Goal: Navigation & Orientation: Find specific page/section

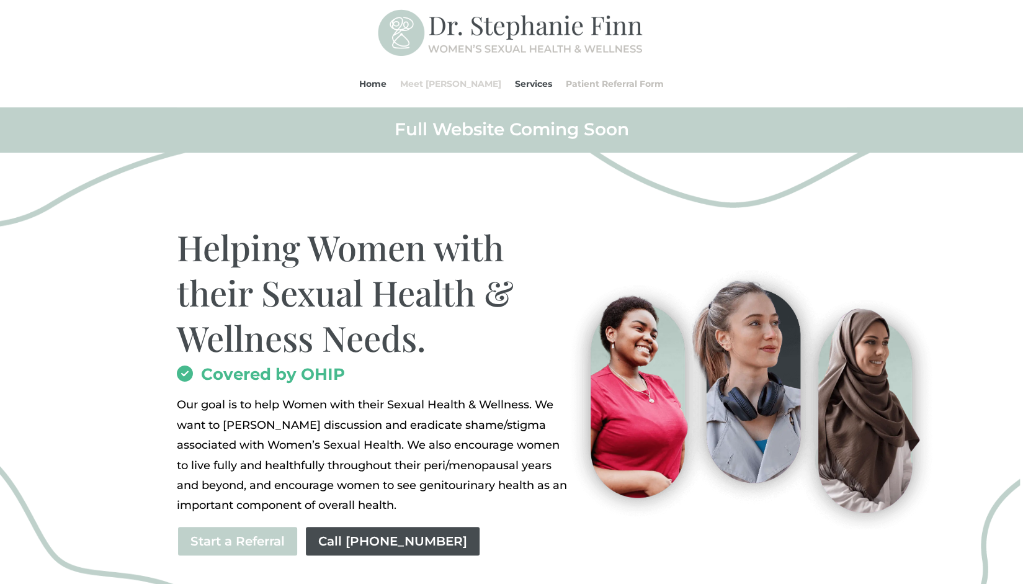
click at [435, 86] on link "Meet [PERSON_NAME]" at bounding box center [450, 83] width 101 height 47
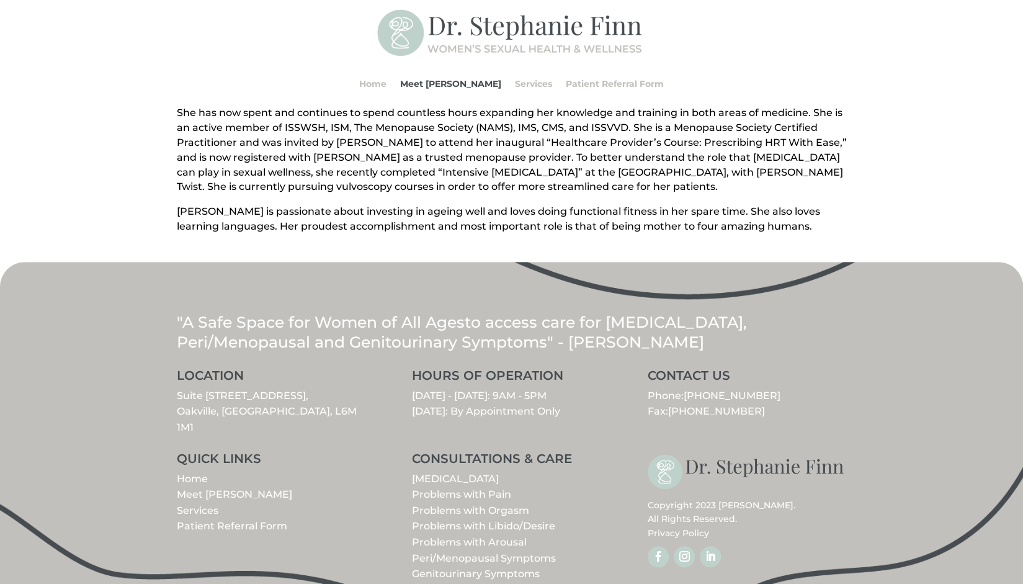
scroll to position [460, 0]
click at [200, 504] on link "Services" at bounding box center [198, 510] width 42 height 12
click at [211, 504] on link "Services" at bounding box center [198, 510] width 42 height 12
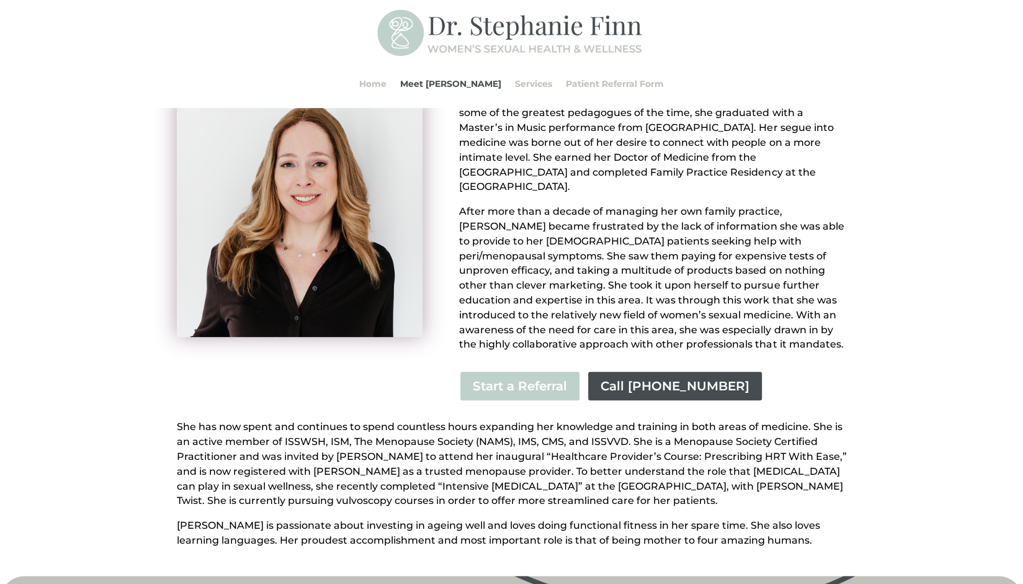
scroll to position [0, 0]
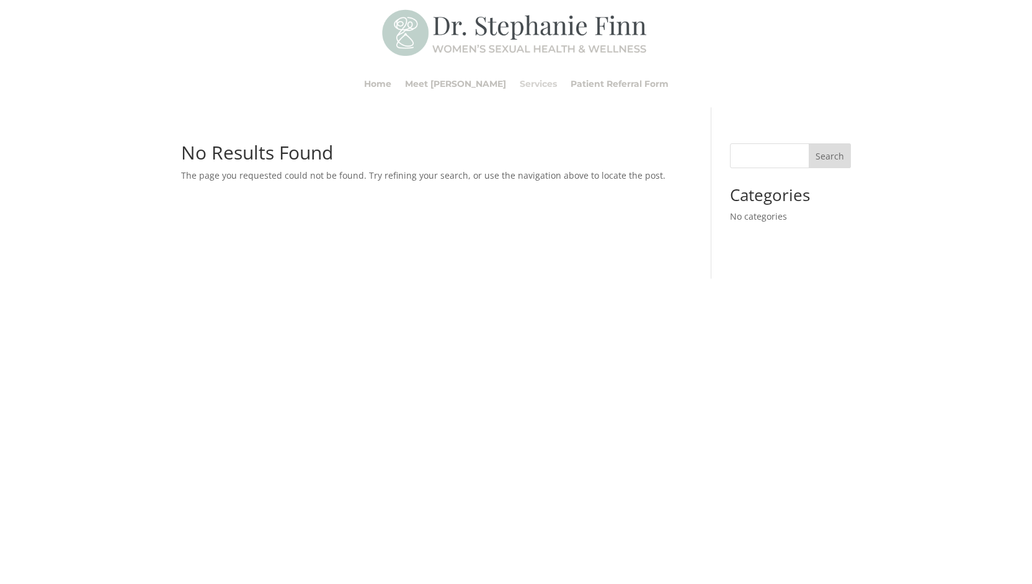
click at [523, 86] on link "Services" at bounding box center [538, 83] width 37 height 47
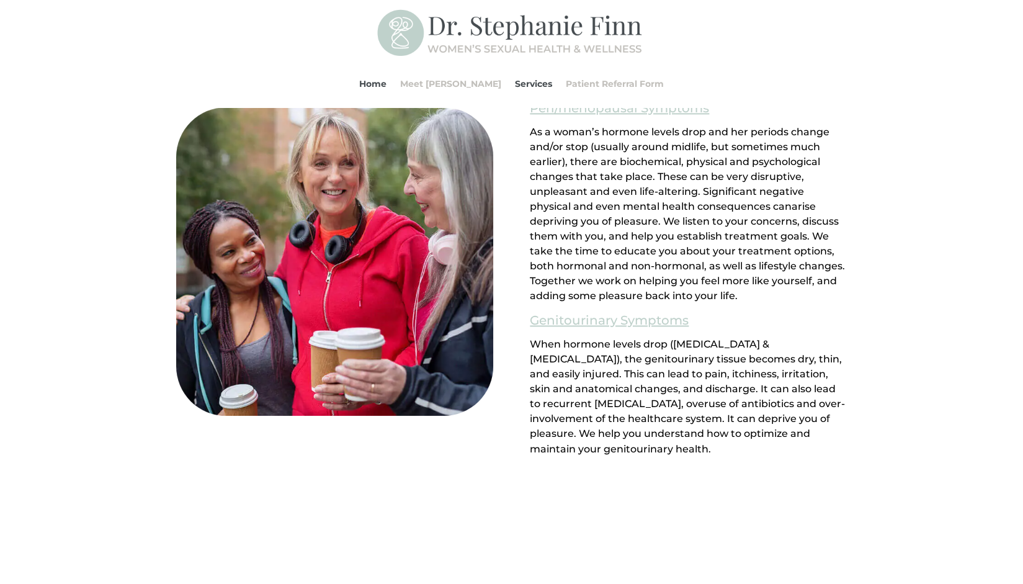
scroll to position [1150, 0]
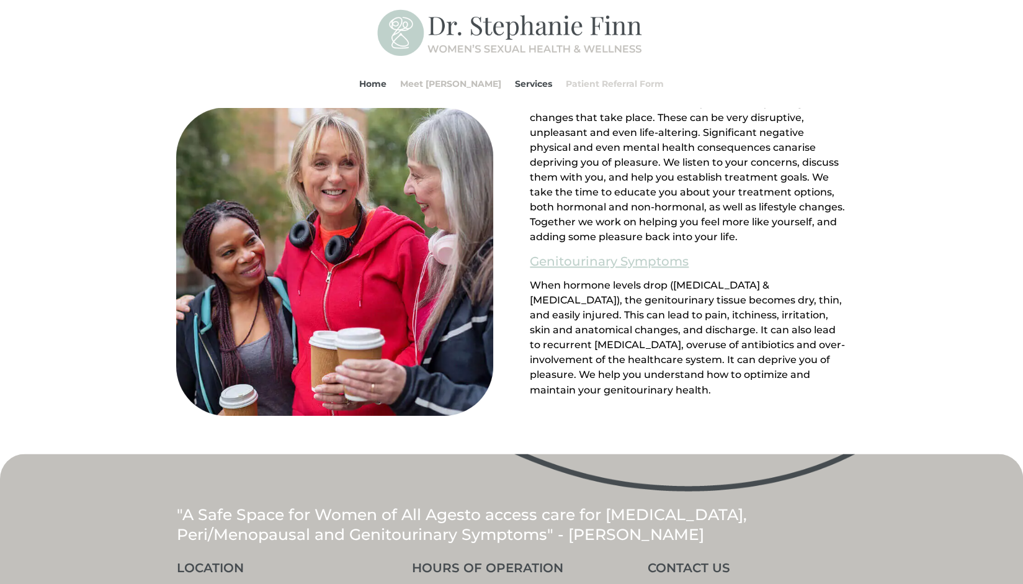
click at [623, 81] on link "Patient Referral Form" at bounding box center [615, 83] width 98 height 47
